Goal: Information Seeking & Learning: Learn about a topic

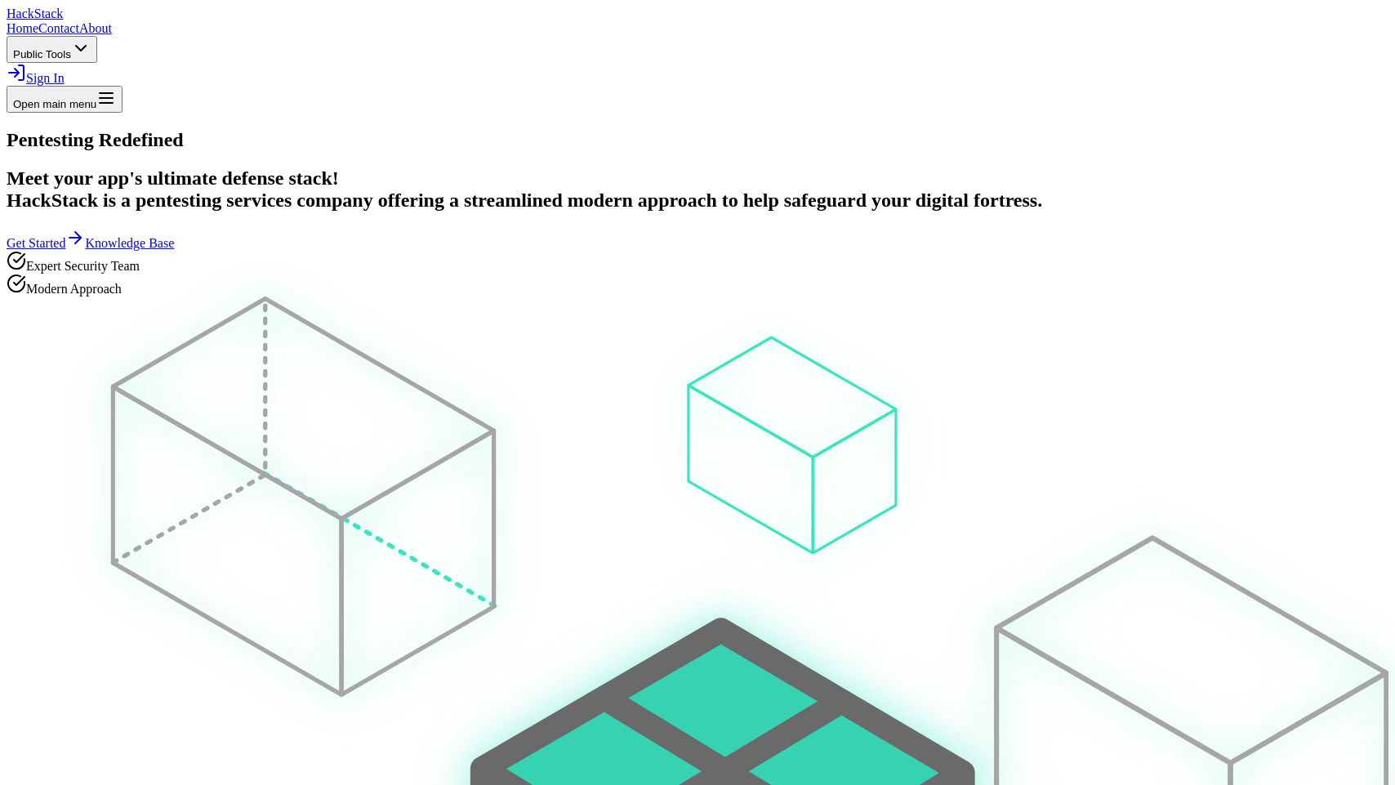
click at [71, 48] on span "Public Tools" at bounding box center [42, 54] width 58 height 12
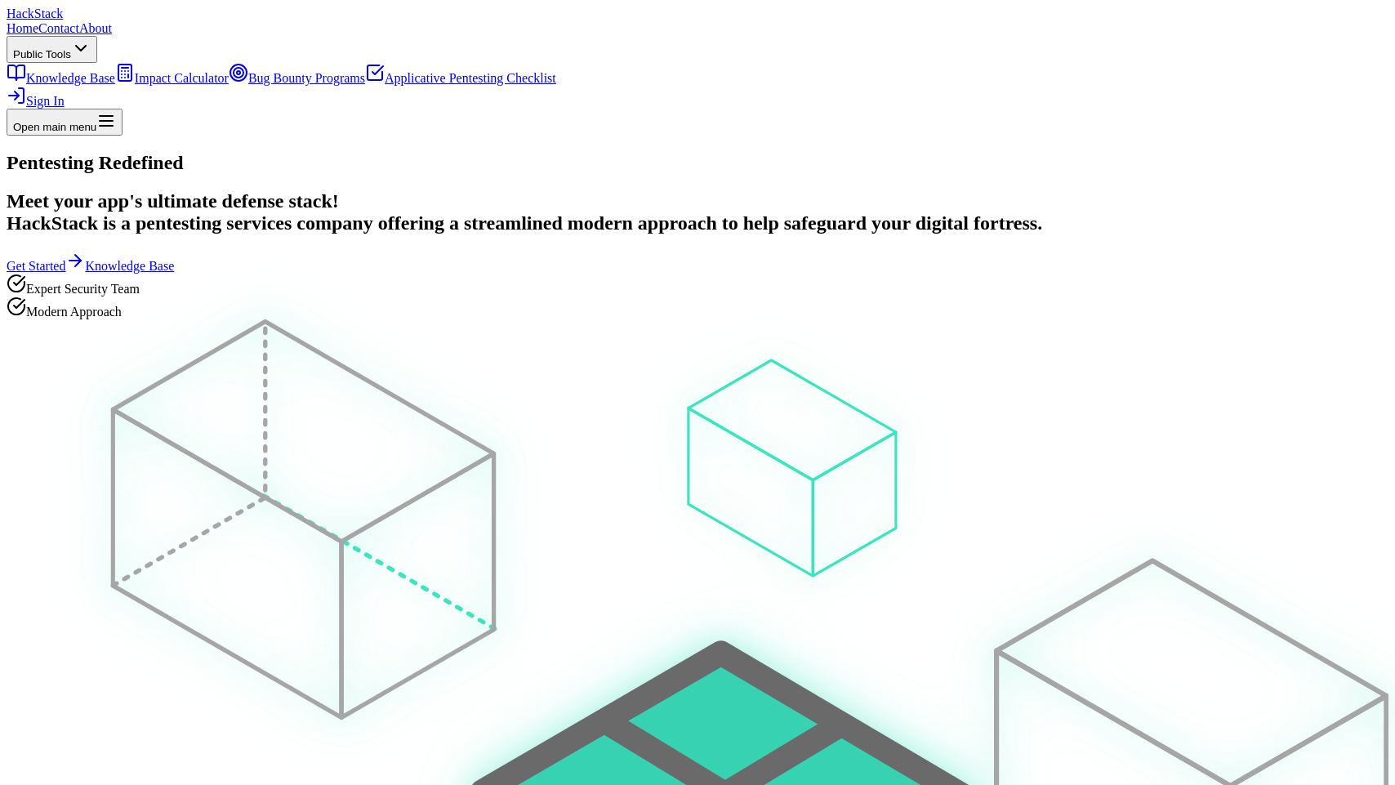
click at [365, 85] on link "Bug Bounty Programs" at bounding box center [297, 78] width 136 height 14
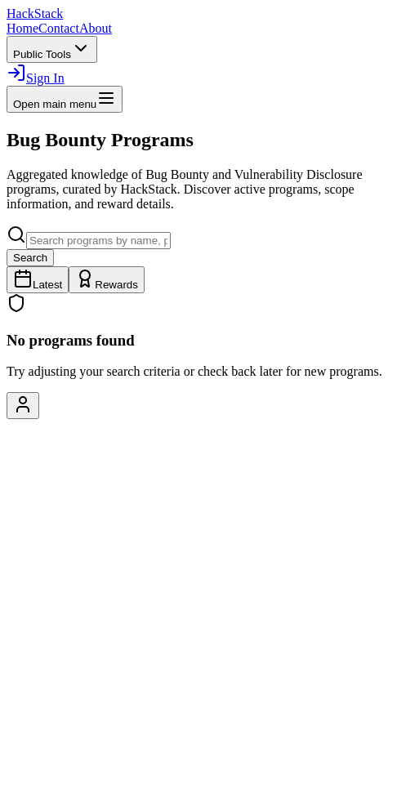
click at [320, 151] on h1 "Bug Bounty Programs" at bounding box center [203, 140] width 393 height 22
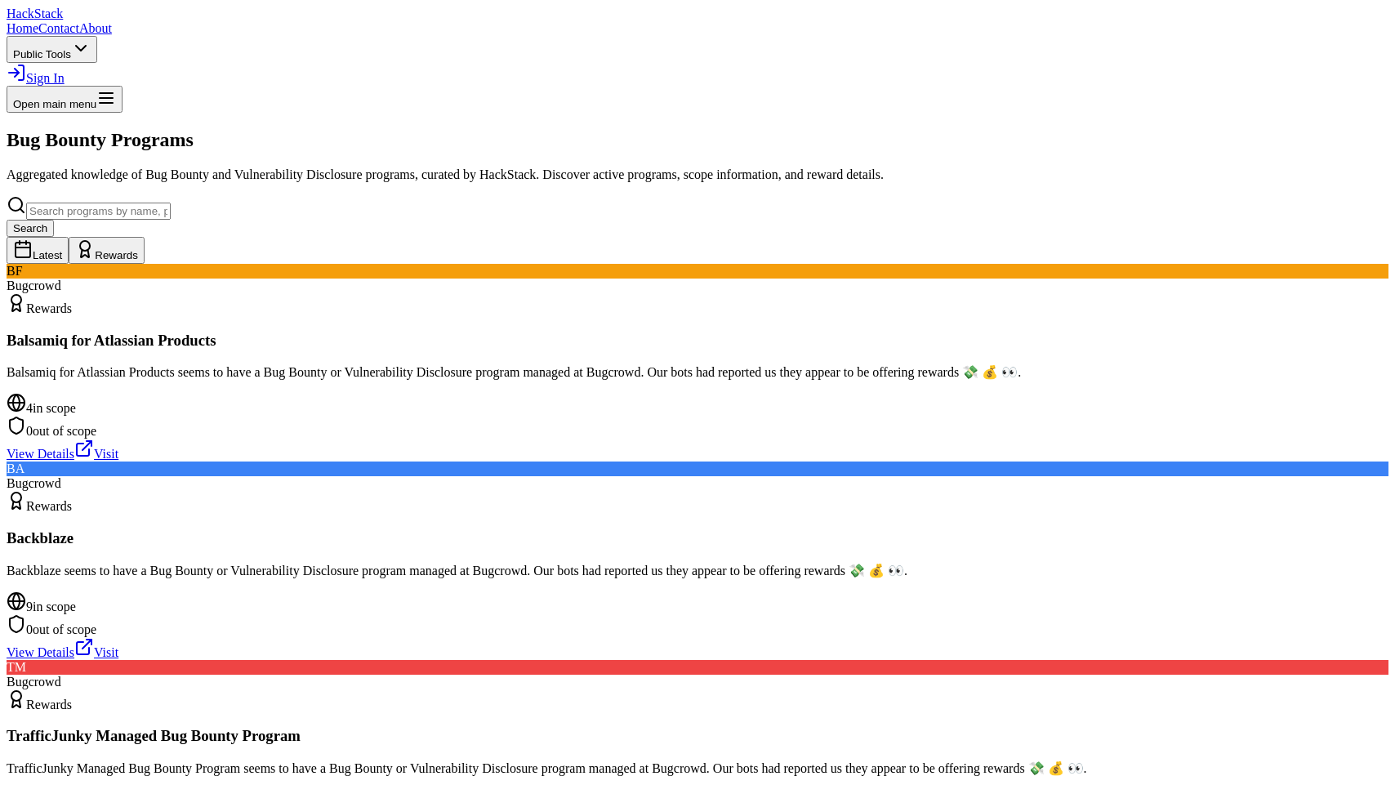
click at [394, 182] on p "Aggregated knowledge of Bug Bounty and Vulnerability Disclosure programs, curat…" at bounding box center [698, 174] width 1382 height 15
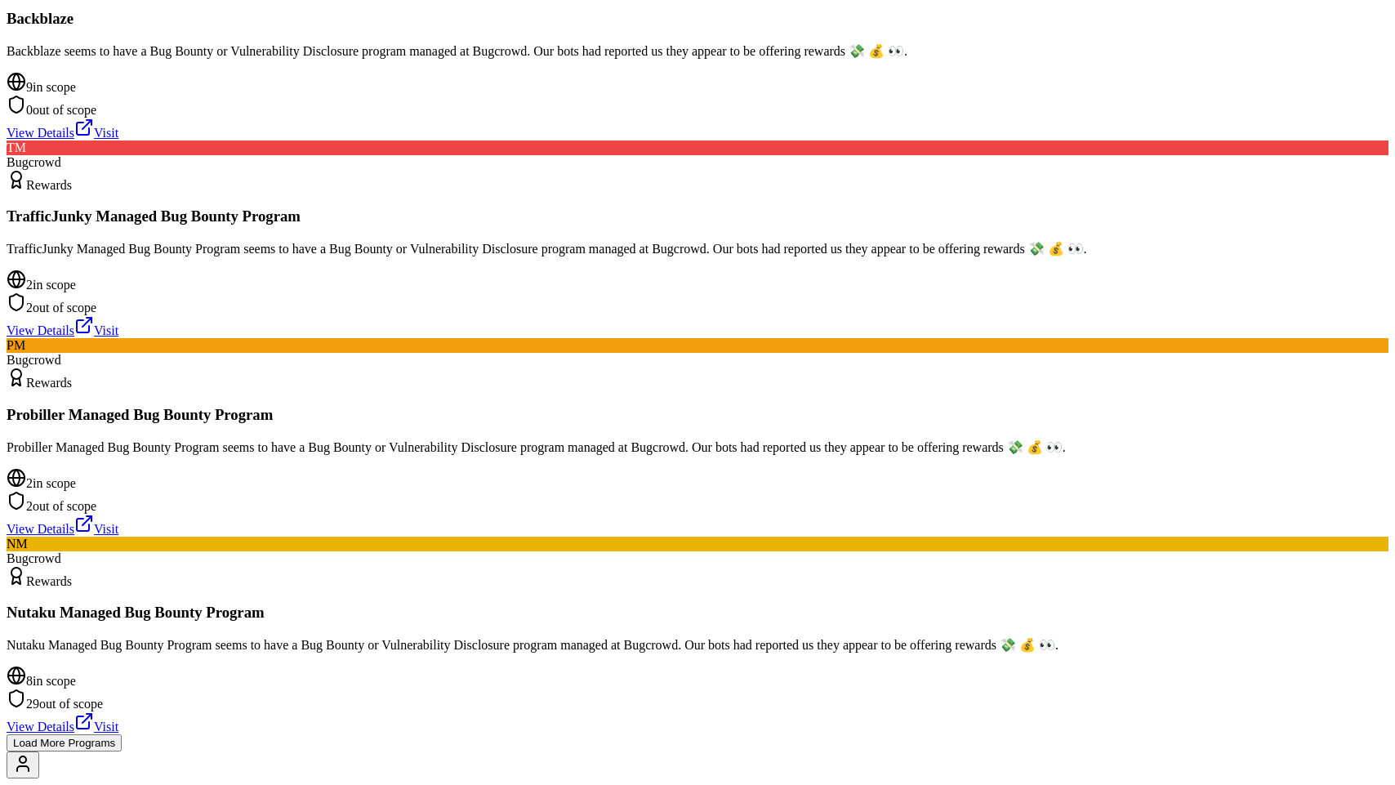
scroll to position [617, 0]
click at [122, 734] on button "Load More Programs" at bounding box center [64, 742] width 115 height 17
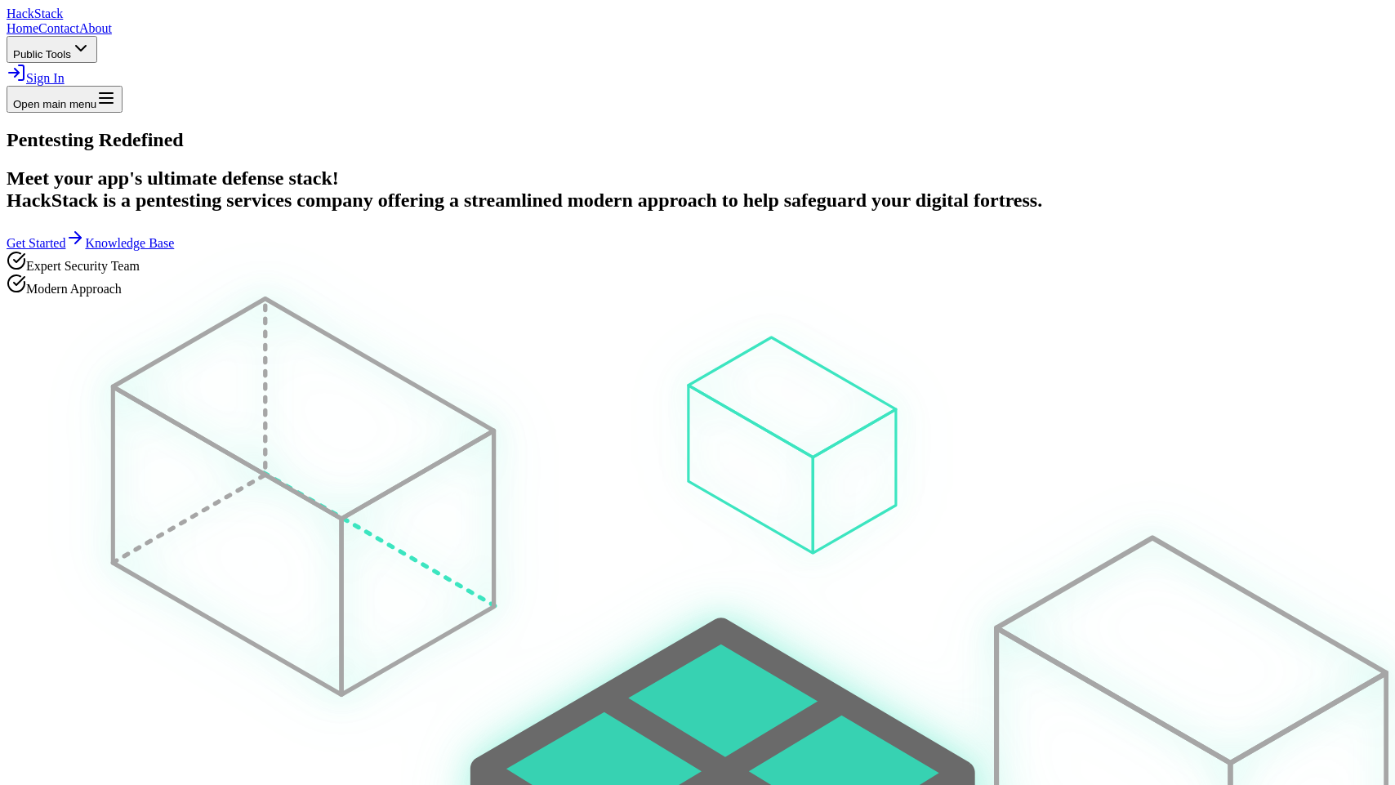
click at [71, 48] on span "Public Tools" at bounding box center [42, 54] width 58 height 12
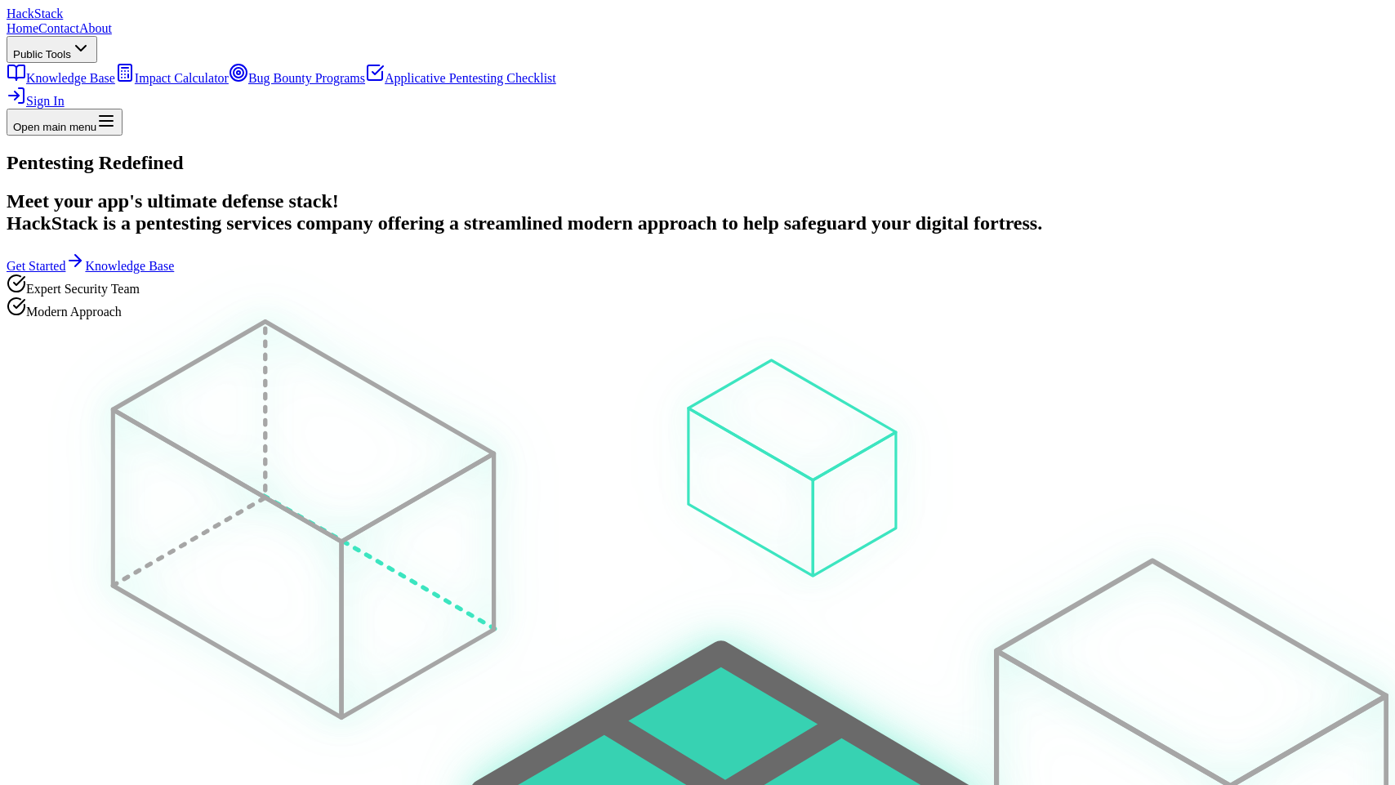
click at [1114, 152] on div at bounding box center [698, 152] width 1382 height 0
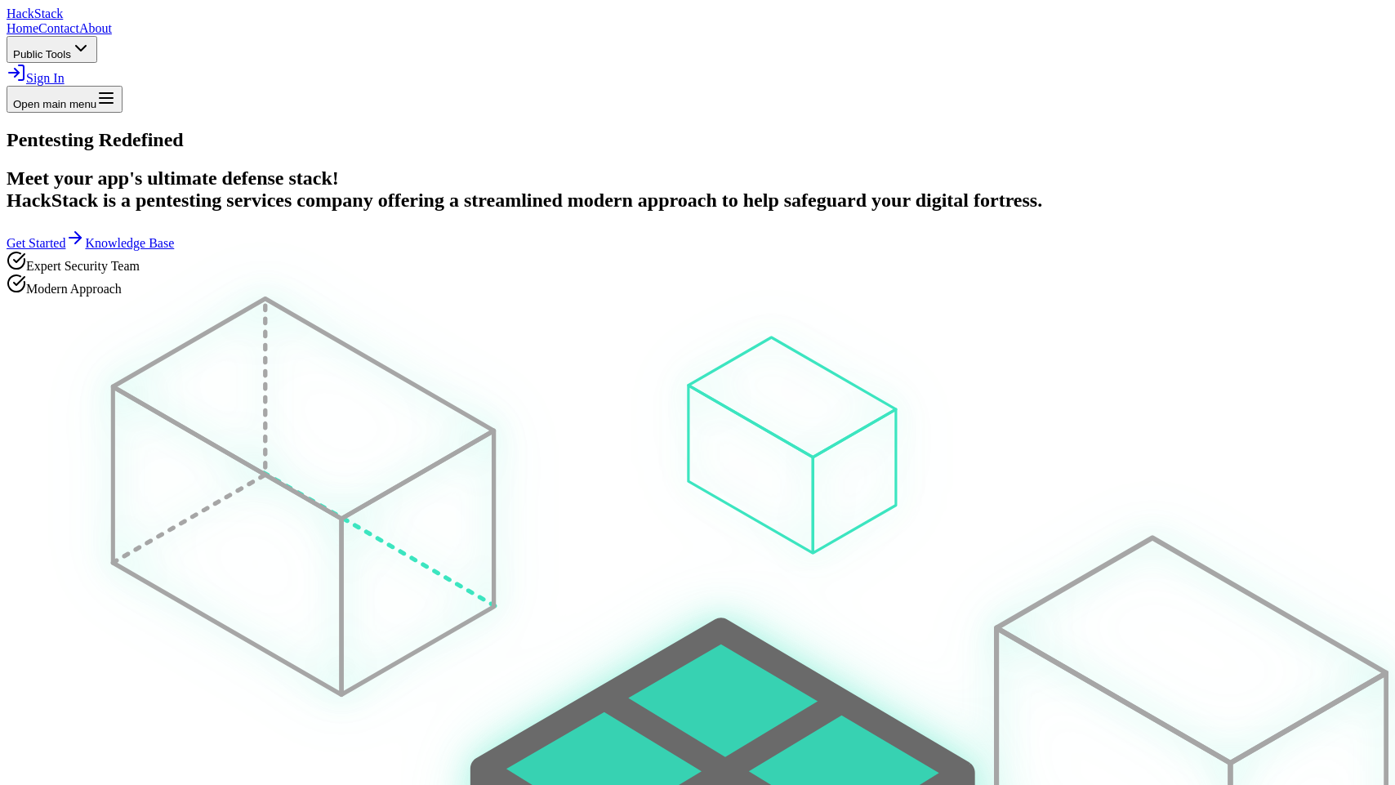
click at [26, 63] on icon at bounding box center [17, 73] width 20 height 20
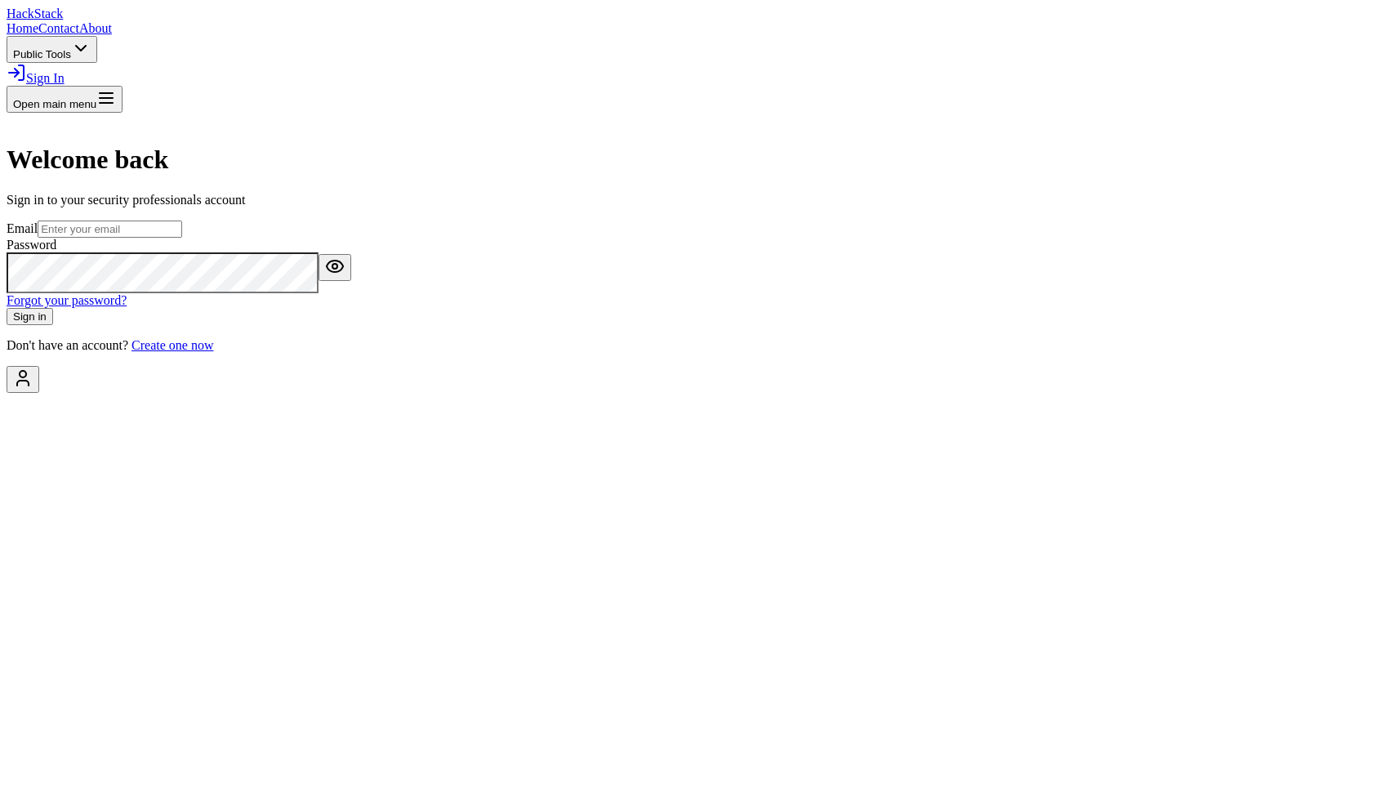
click at [182, 238] on input "email" at bounding box center [110, 228] width 145 height 17
type input "tomer@hackstack.app"
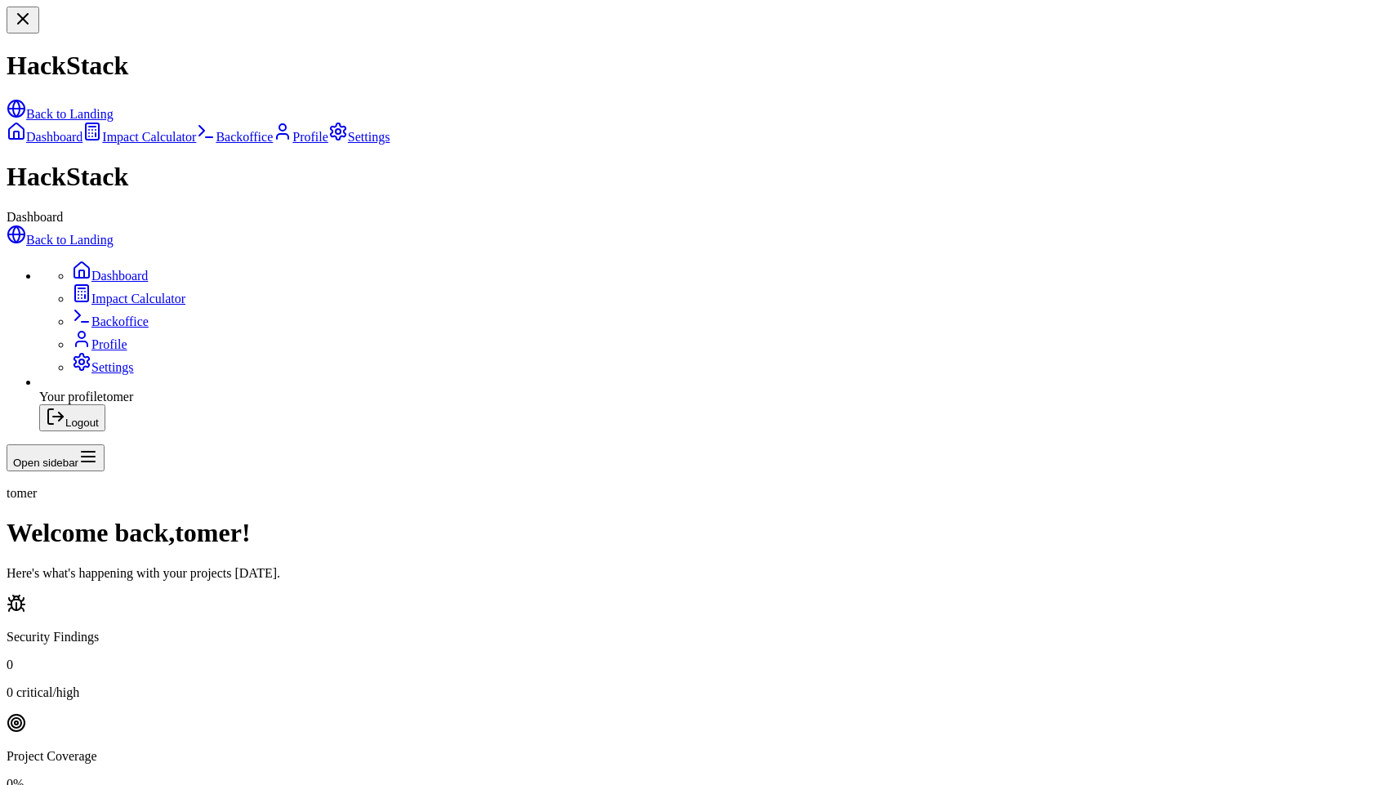
click at [114, 292] on link "Impact Calculator" at bounding box center [129, 299] width 114 height 14
click at [93, 233] on link "Back to Landing" at bounding box center [60, 240] width 107 height 14
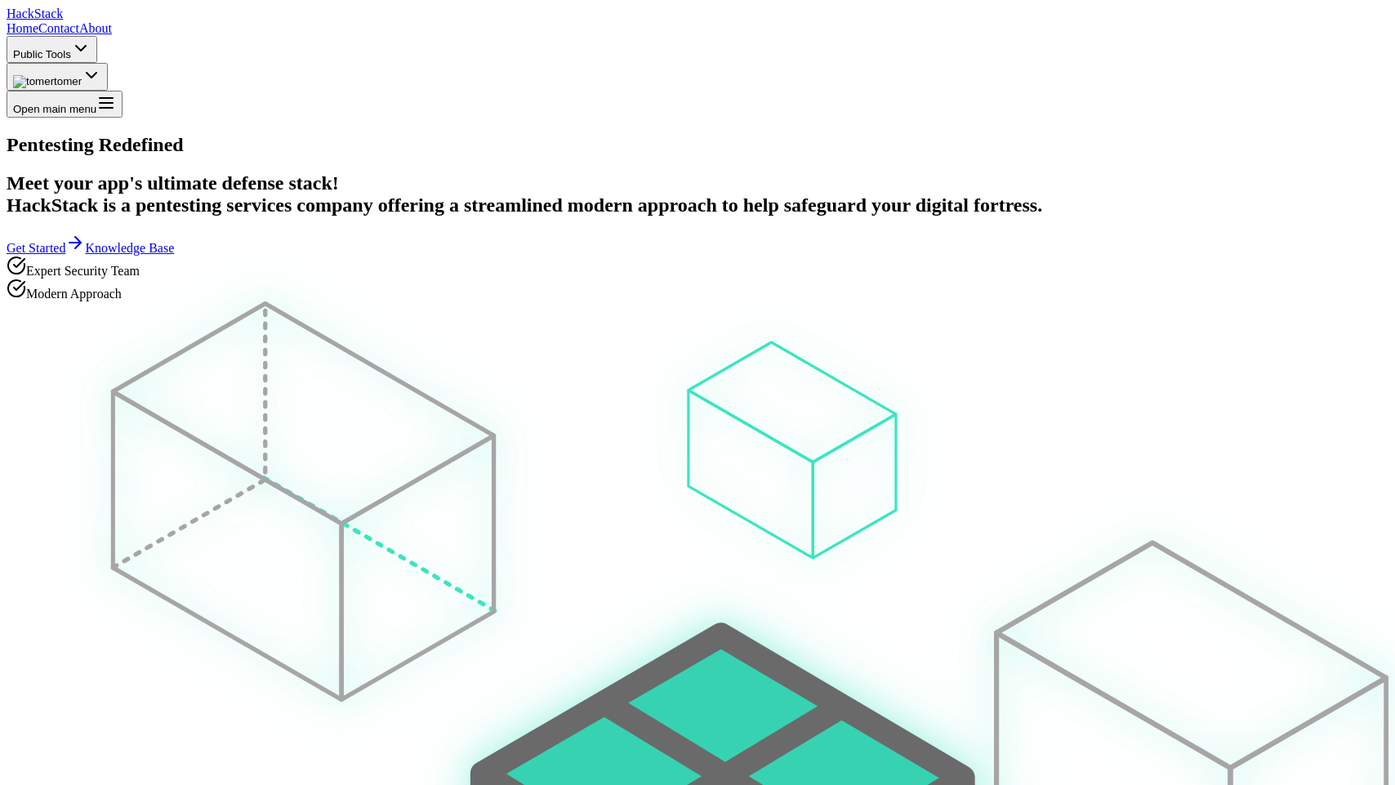
click at [826, 21] on div "Home Contact About Public Tools" at bounding box center [698, 42] width 1382 height 42
click at [97, 38] on button "Public Tools" at bounding box center [52, 49] width 91 height 27
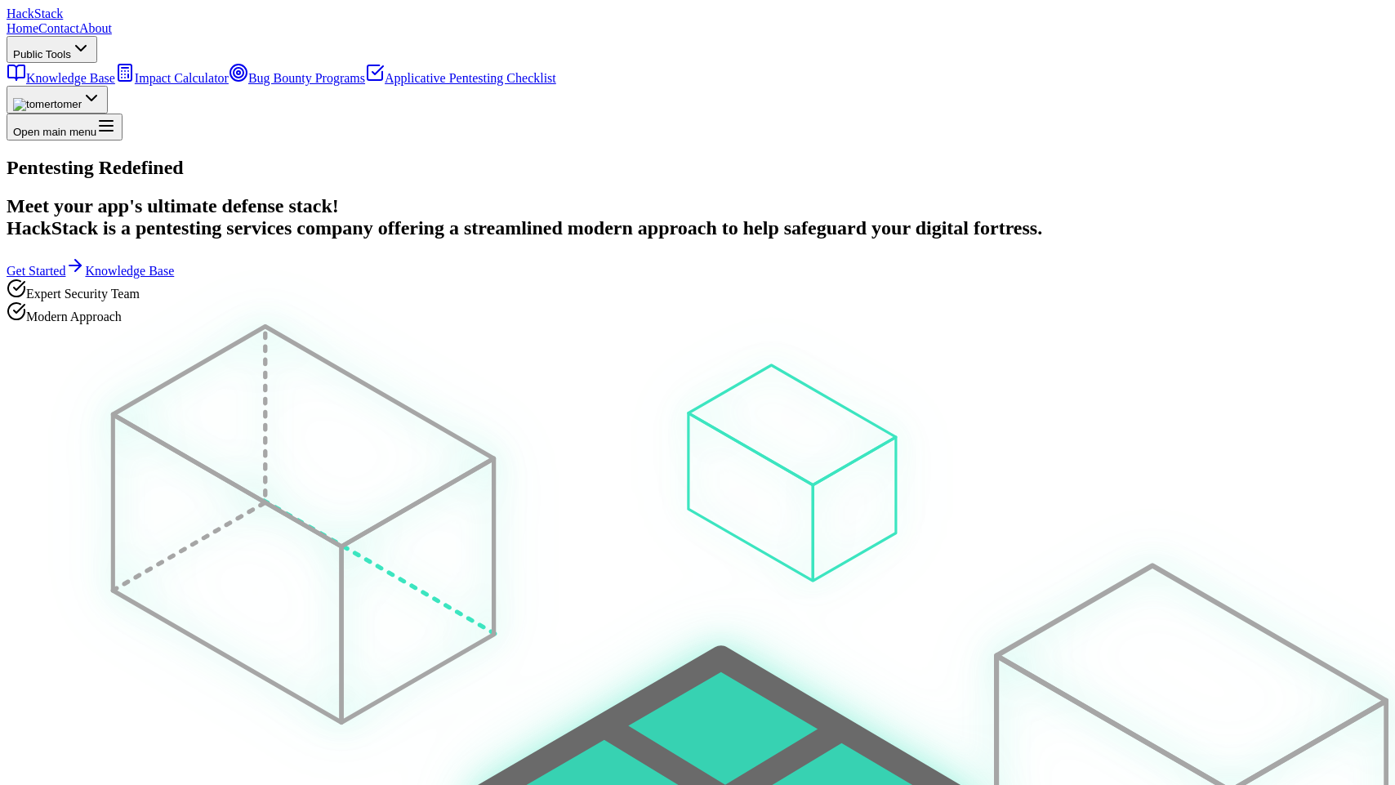
click at [365, 85] on link "Bug Bounty Programs" at bounding box center [297, 78] width 136 height 14
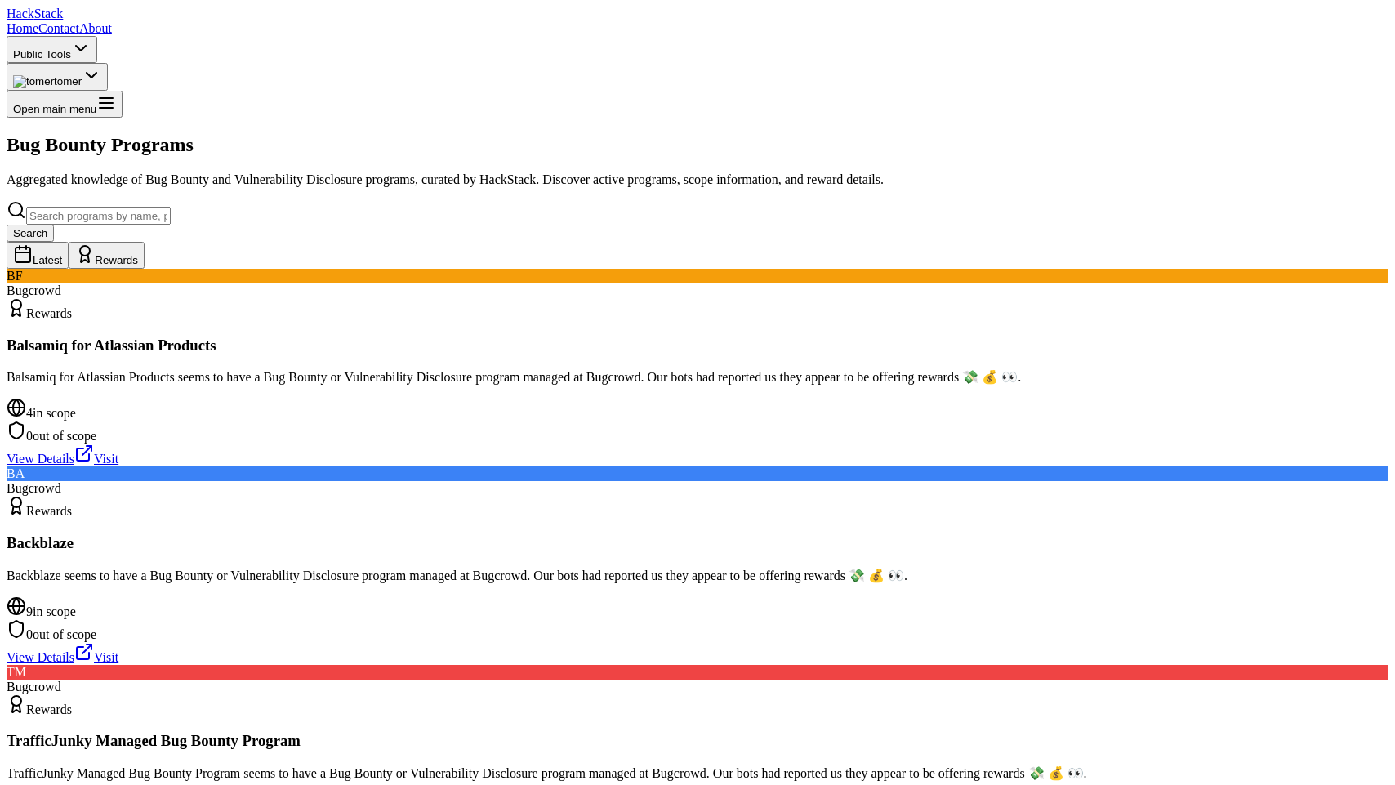
click at [63, 20] on span "Hack Stack" at bounding box center [35, 14] width 56 height 14
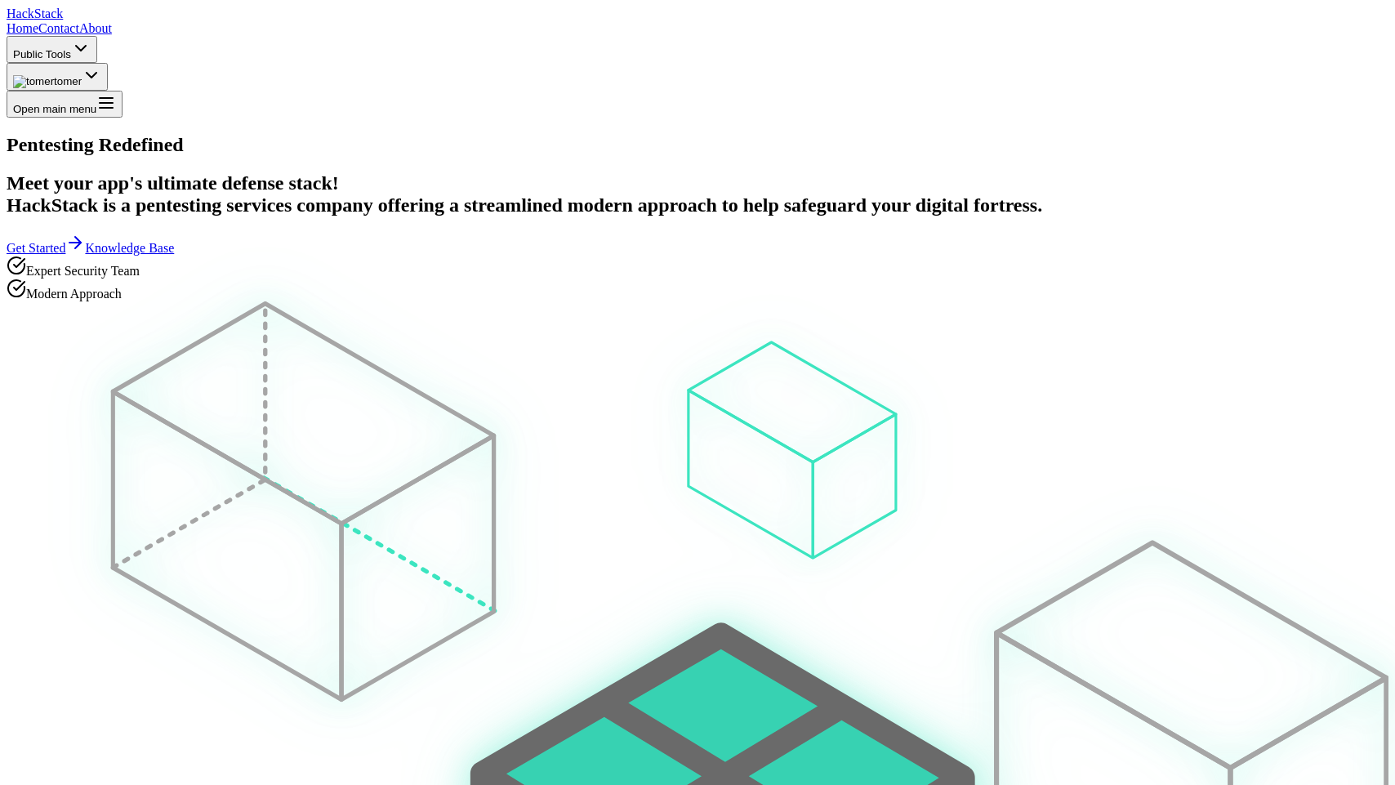
click at [82, 75] on span "tomer" at bounding box center [68, 81] width 28 height 12
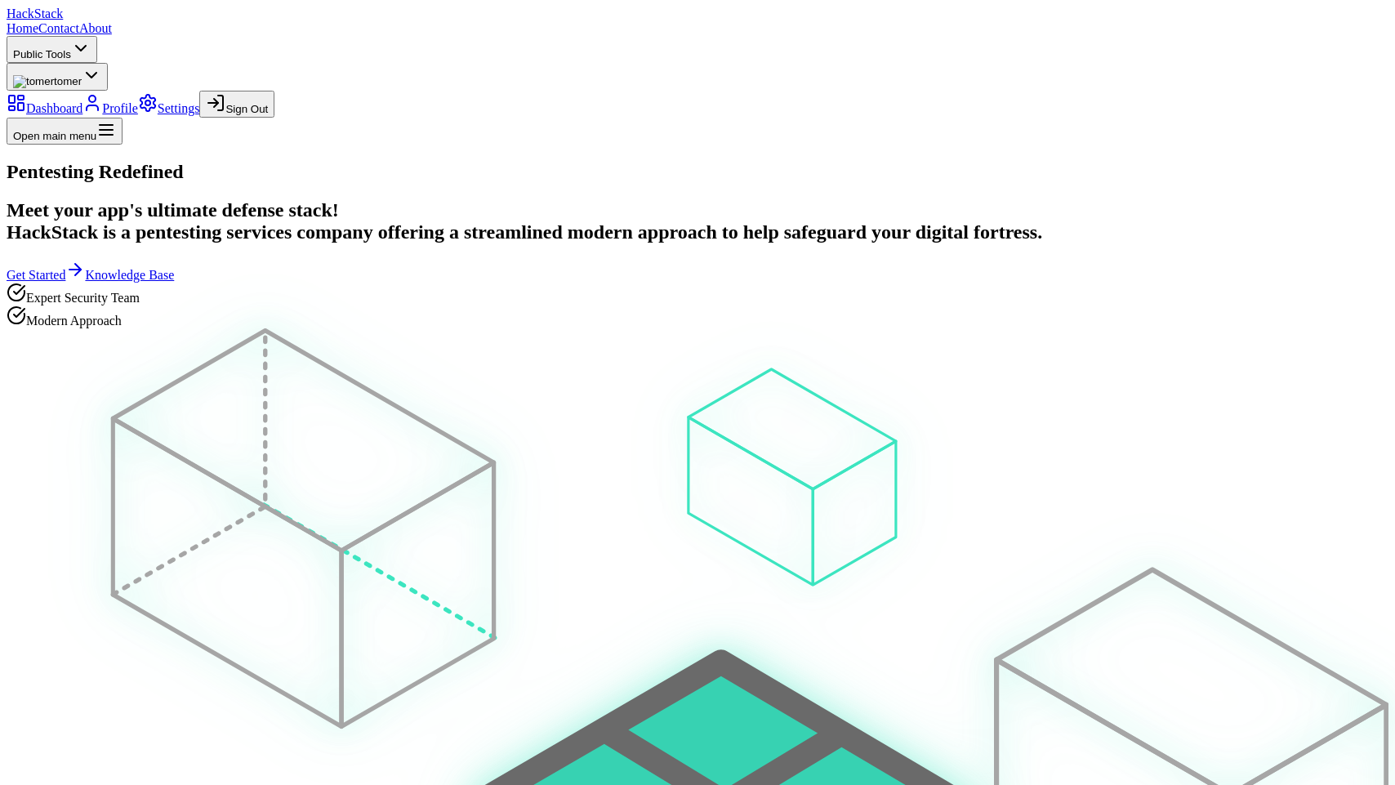
click at [138, 106] on link "Profile" at bounding box center [110, 108] width 56 height 14
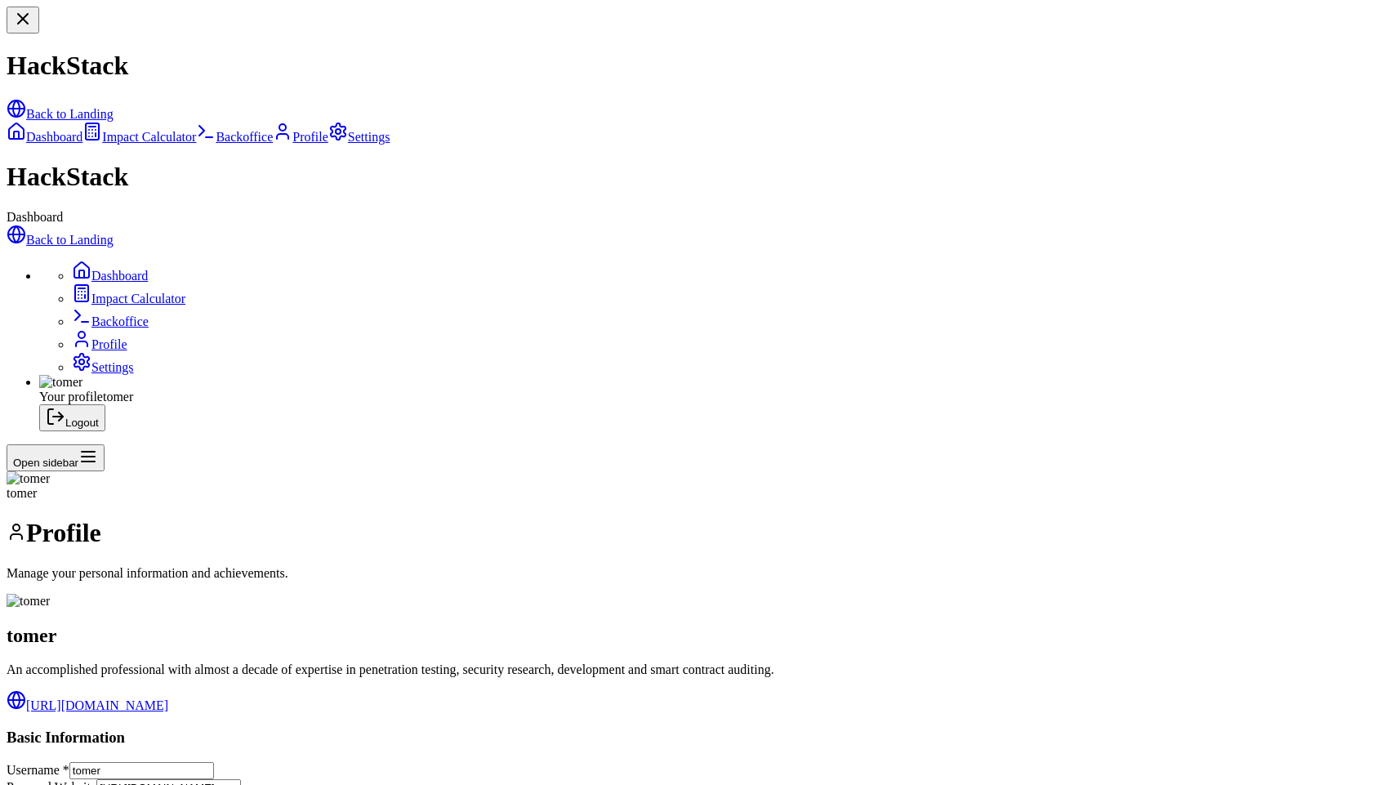
click at [114, 233] on link "Back to Landing" at bounding box center [60, 240] width 107 height 14
